Goal: Navigation & Orientation: Find specific page/section

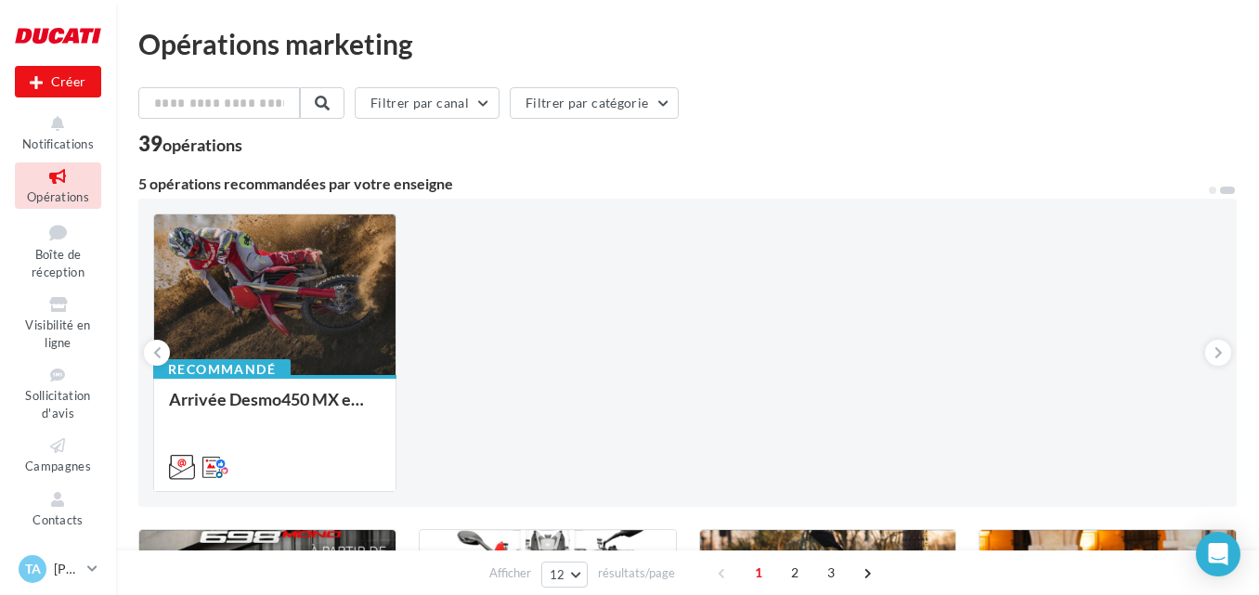
click at [48, 195] on span "Opérations" at bounding box center [58, 196] width 62 height 15
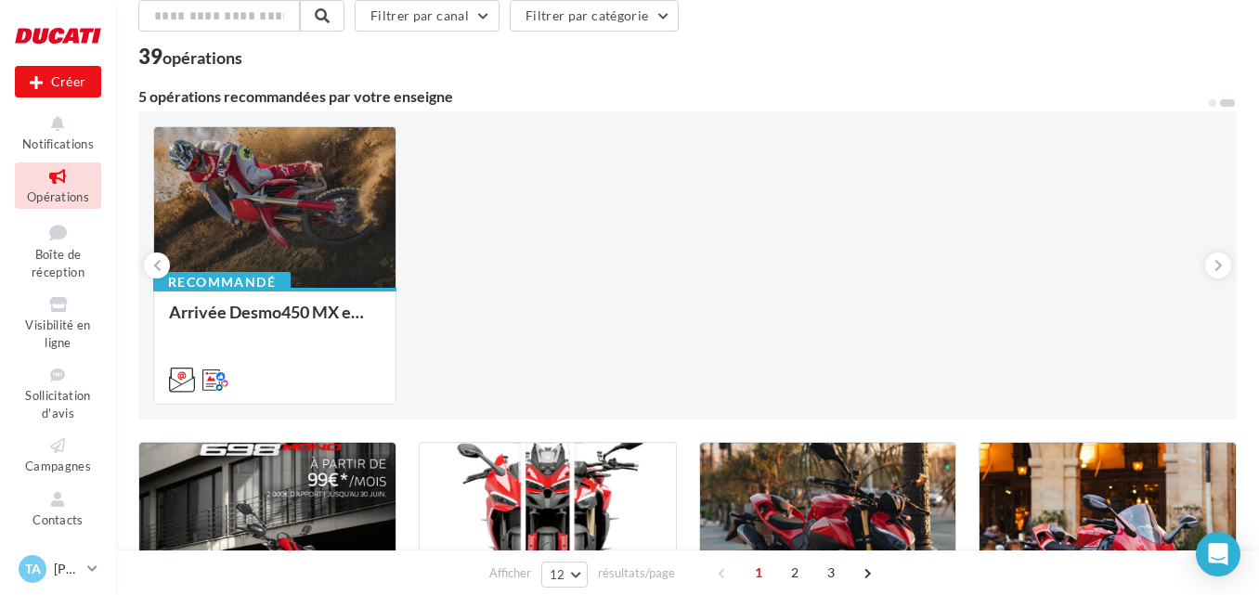
scroll to position [279, 0]
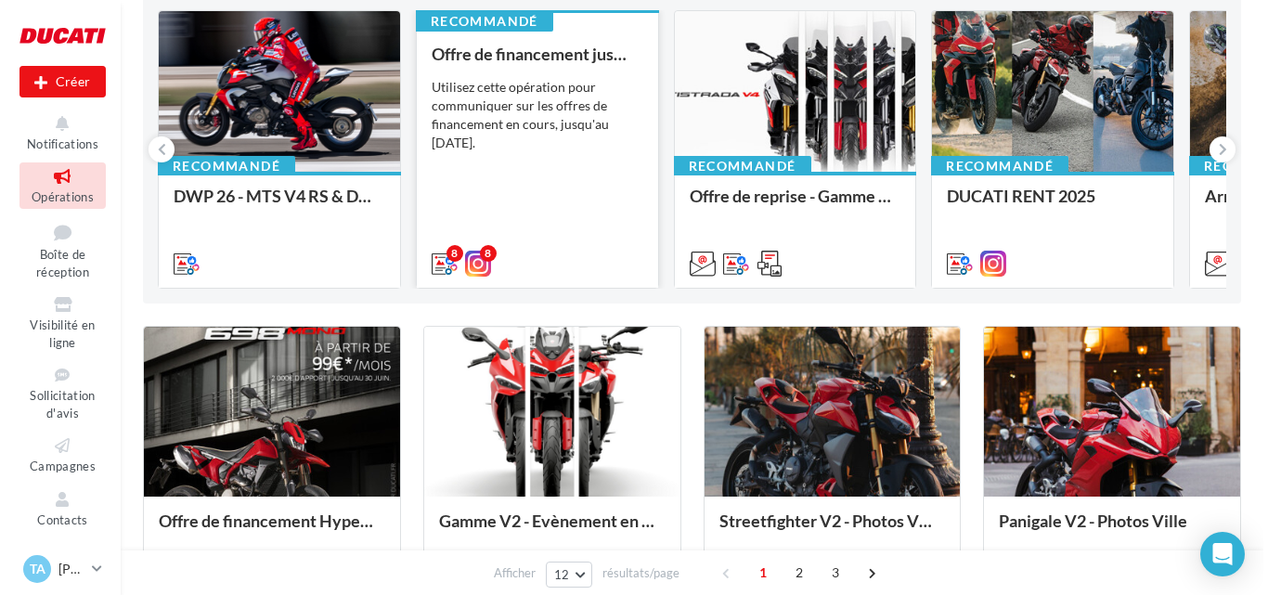
scroll to position [93, 0]
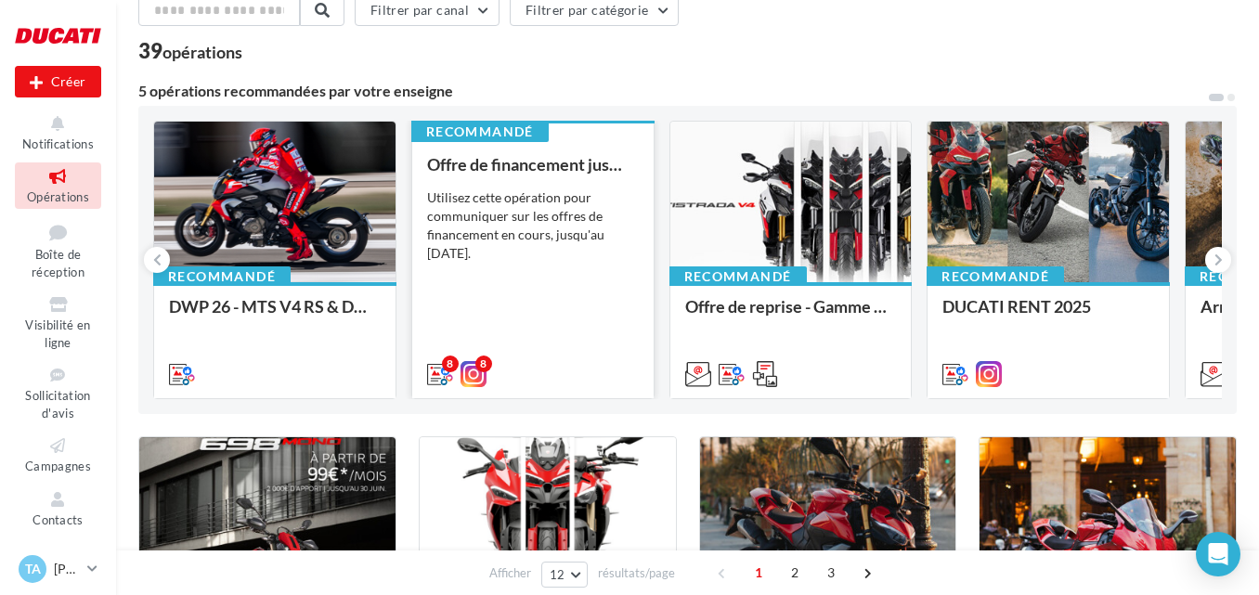
click at [546, 194] on div "Utilisez cette opération pour communiquer sur les offres de financement en cour…" at bounding box center [533, 225] width 212 height 74
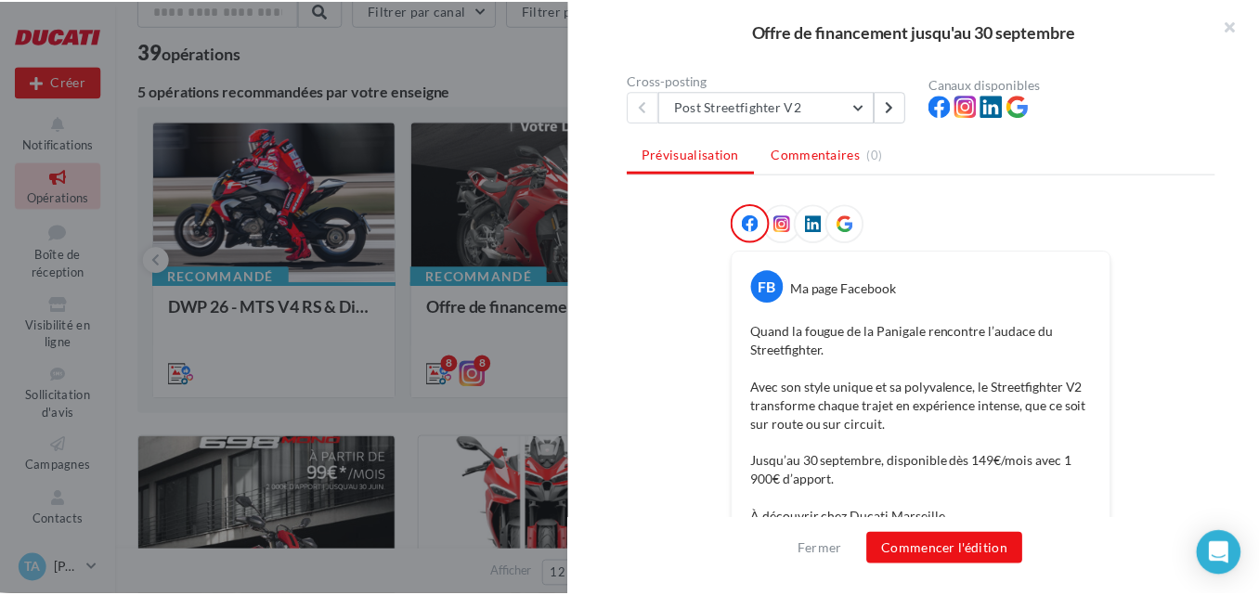
scroll to position [208, 0]
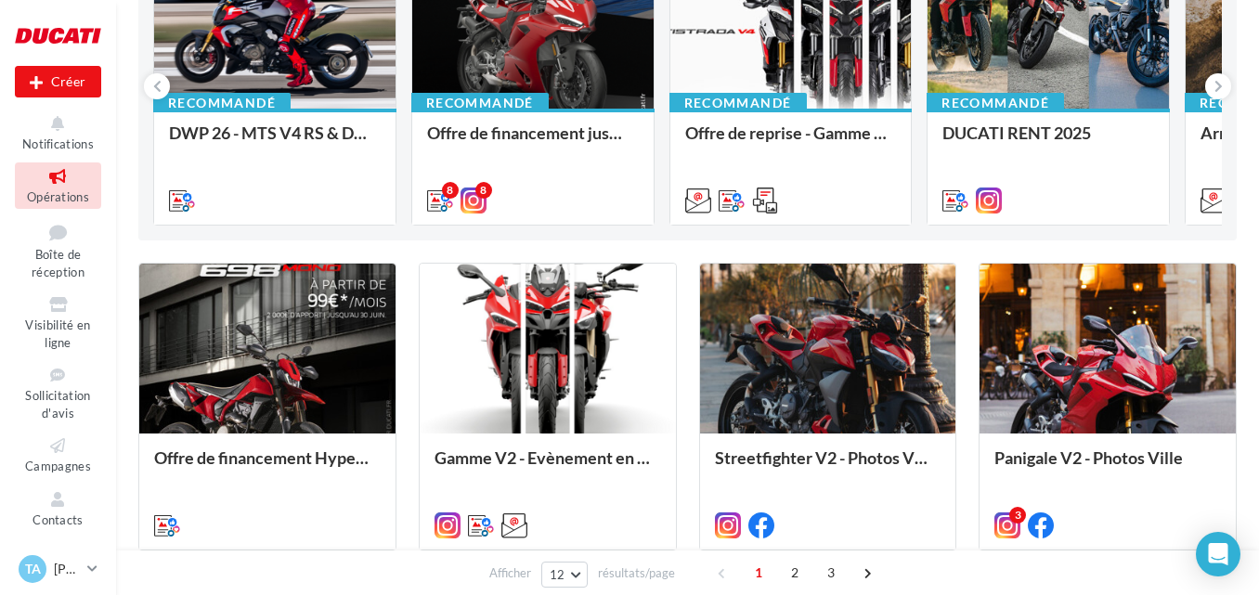
scroll to position [279, 0]
